Goal: Navigation & Orientation: Find specific page/section

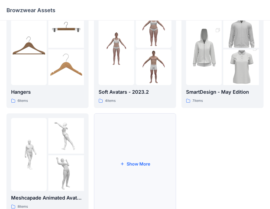
scroll to position [145, 0]
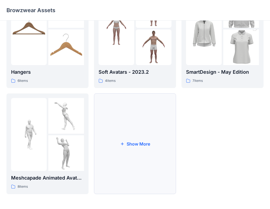
click at [125, 142] on button "Show More" at bounding box center [135, 143] width 82 height 101
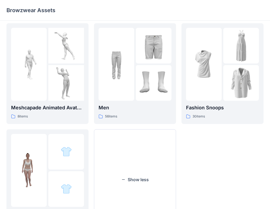
scroll to position [178, 0]
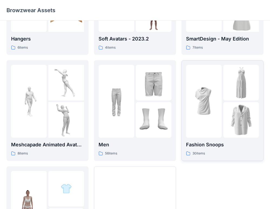
click at [216, 150] on div "Fashion Snoops 30 items" at bounding box center [222, 148] width 73 height 15
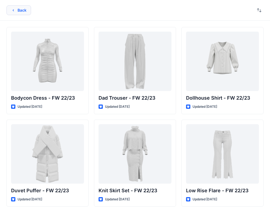
click at [24, 9] on button "Back" at bounding box center [18, 10] width 25 height 10
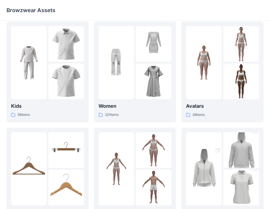
scroll to position [4, 0]
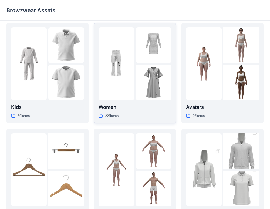
click at [114, 106] on p "Women" at bounding box center [134, 107] width 73 height 8
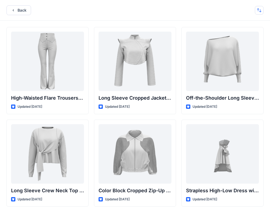
click at [260, 7] on button "button" at bounding box center [259, 10] width 9 height 9
click at [18, 12] on button "Back" at bounding box center [18, 10] width 25 height 10
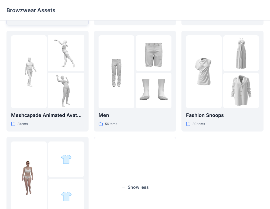
scroll to position [208, 0]
click at [129, 118] on p "Men" at bounding box center [134, 115] width 73 height 8
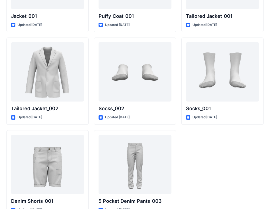
scroll to position [1574, 0]
